Goal: Check status

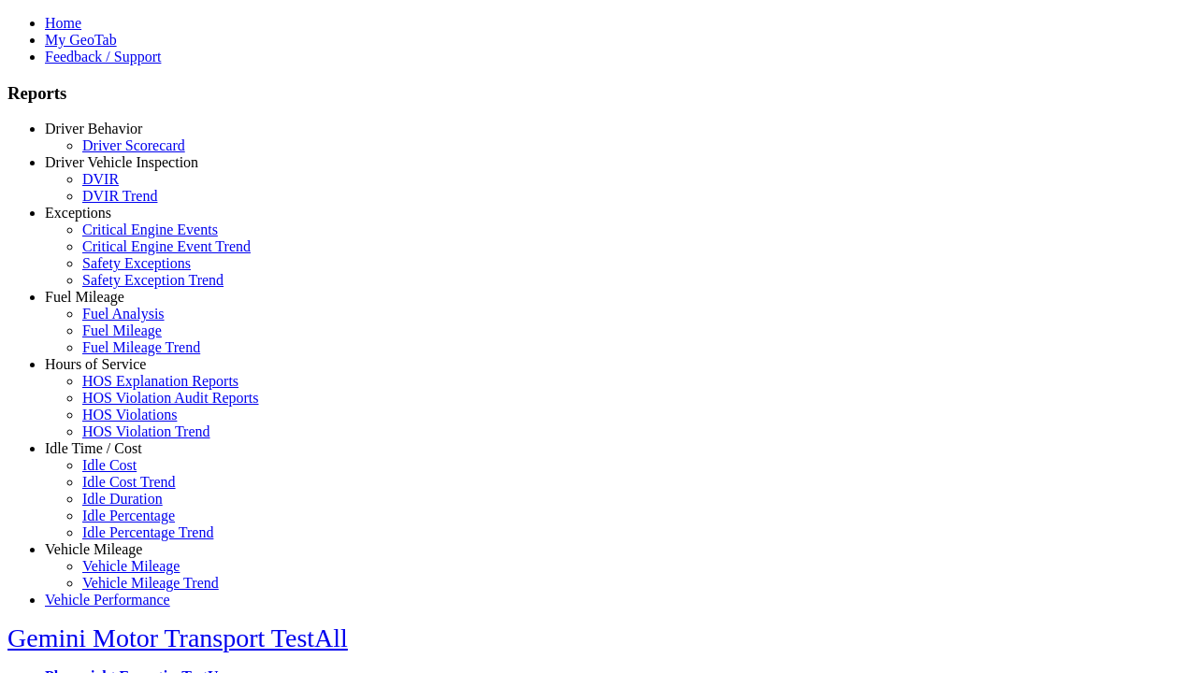
click at [108, 542] on link "Vehicle Mileage" at bounding box center [93, 550] width 97 height 16
click at [122, 558] on link "Vehicle Mileage" at bounding box center [130, 566] width 97 height 16
select select "**********"
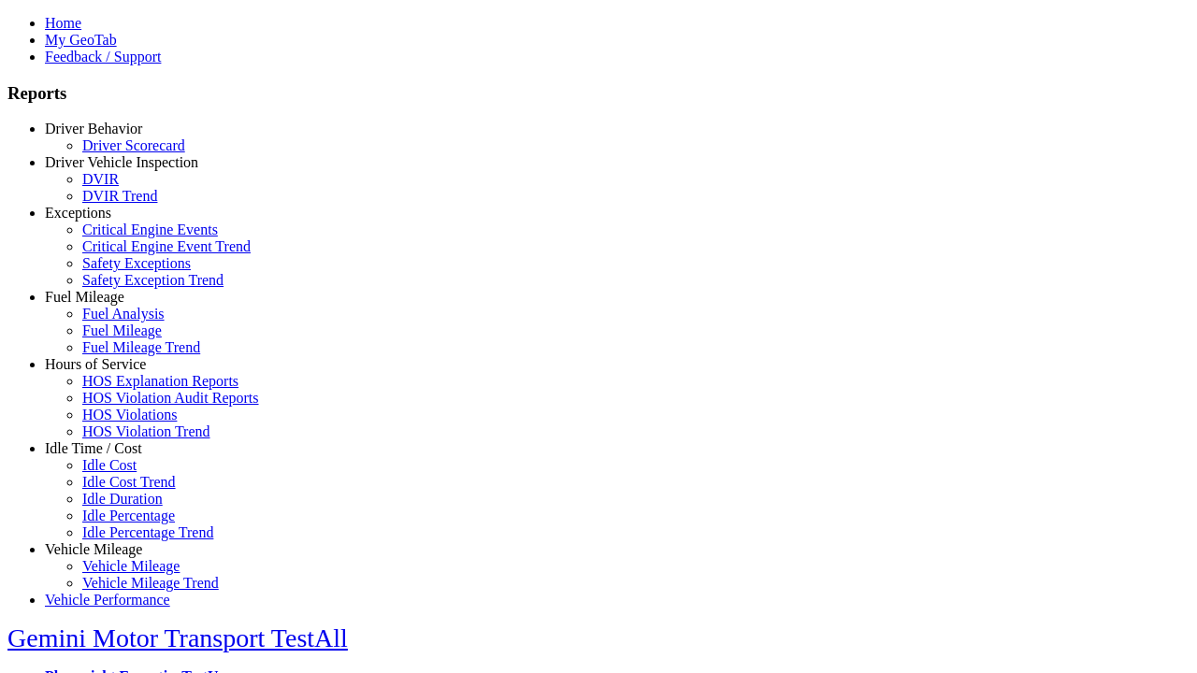
type input "**********"
